Goal: Transaction & Acquisition: Purchase product/service

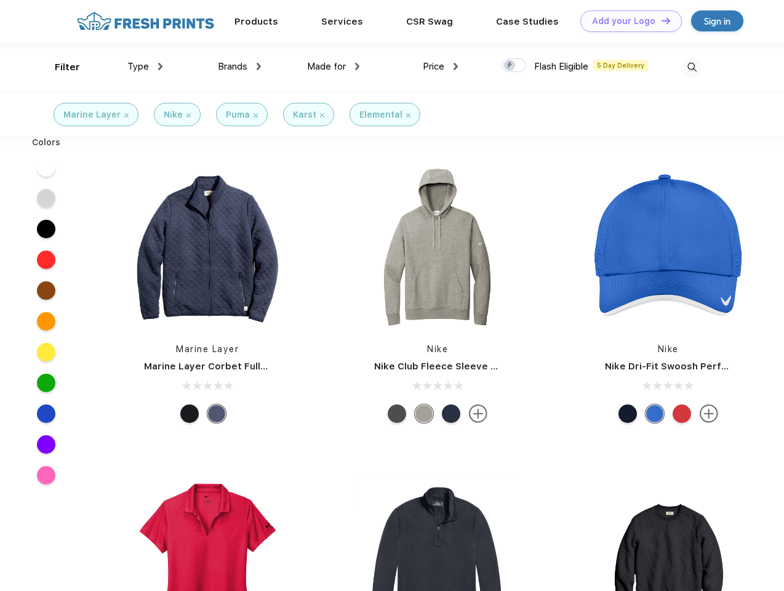
click at [626, 21] on link "Add your Logo Design Tool" at bounding box center [631, 21] width 102 height 22
click at [0, 0] on div "Design Tool" at bounding box center [0, 0] width 0 height 0
click at [660, 20] on link "Add your Logo Design Tool" at bounding box center [631, 21] width 102 height 22
click at [59, 67] on div "Filter" at bounding box center [67, 67] width 25 height 14
click at [145, 66] on span "Type" at bounding box center [138, 66] width 22 height 11
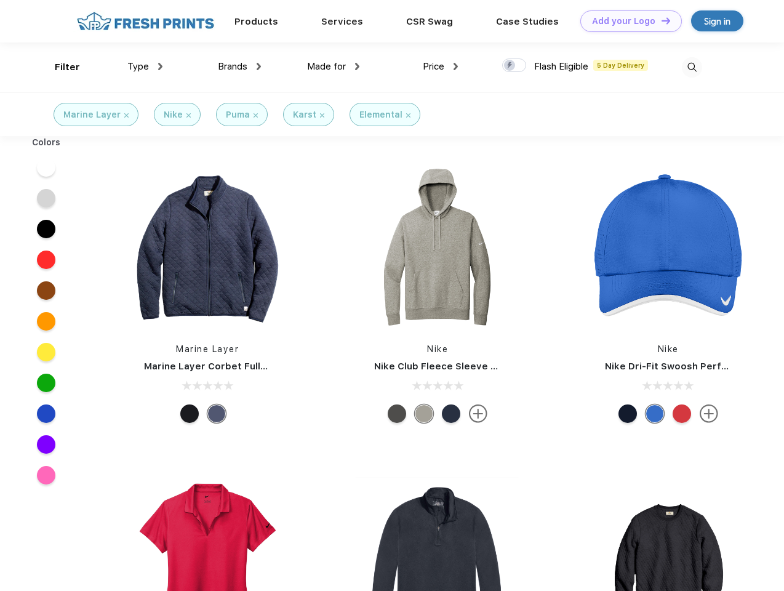
click at [239, 66] on span "Brands" at bounding box center [233, 66] width 30 height 11
click at [333, 66] on span "Made for" at bounding box center [326, 66] width 39 height 11
click at [440, 66] on span "Price" at bounding box center [434, 66] width 22 height 11
click at [514, 66] on div at bounding box center [514, 65] width 24 height 14
click at [510, 66] on input "checkbox" at bounding box center [506, 62] width 8 height 8
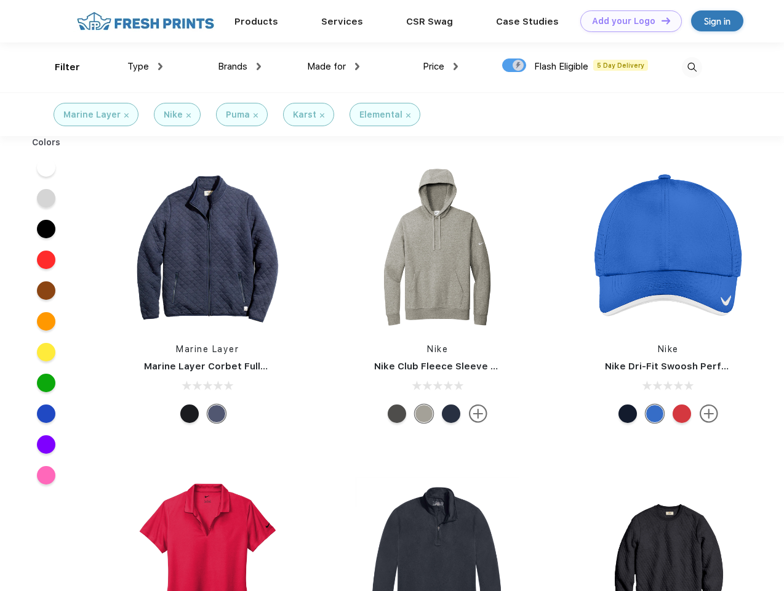
click at [691, 67] on img at bounding box center [692, 67] width 20 height 20
